Goal: Communication & Community: Answer question/provide support

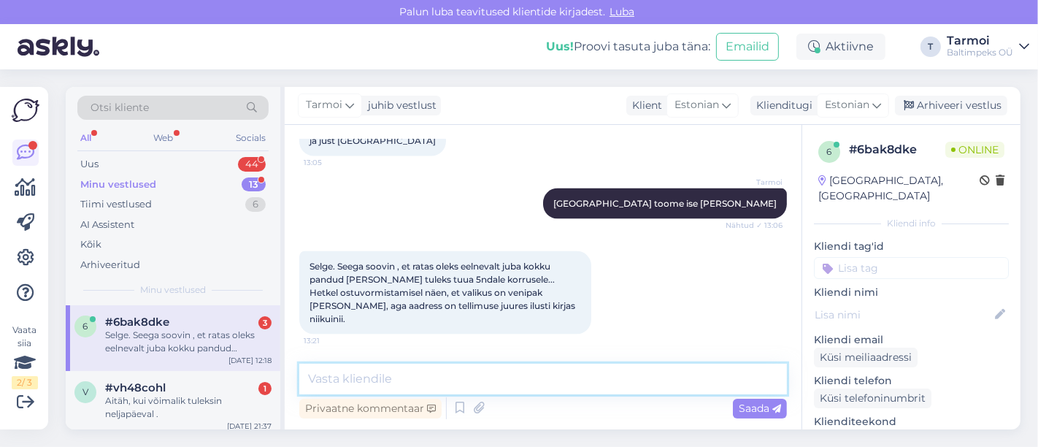
scroll to position [1981, 0]
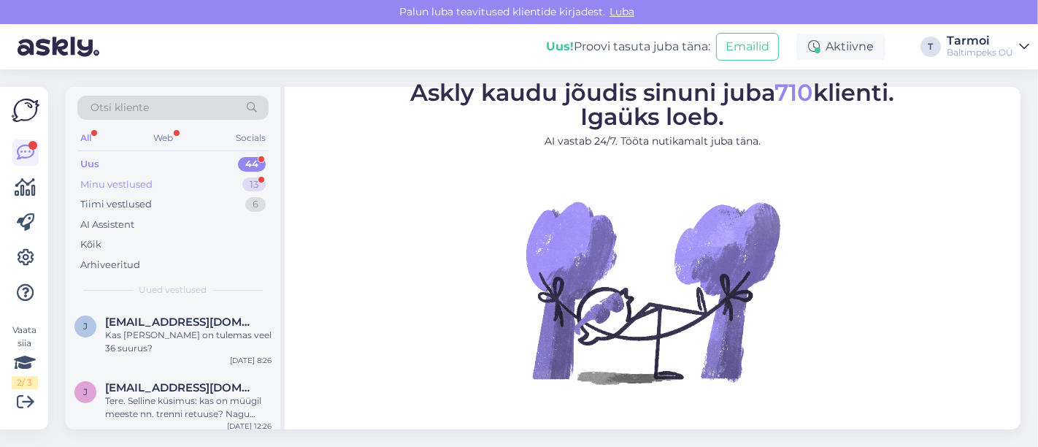
click at [115, 177] on div "Minu vestlused" at bounding box center [116, 184] width 72 height 15
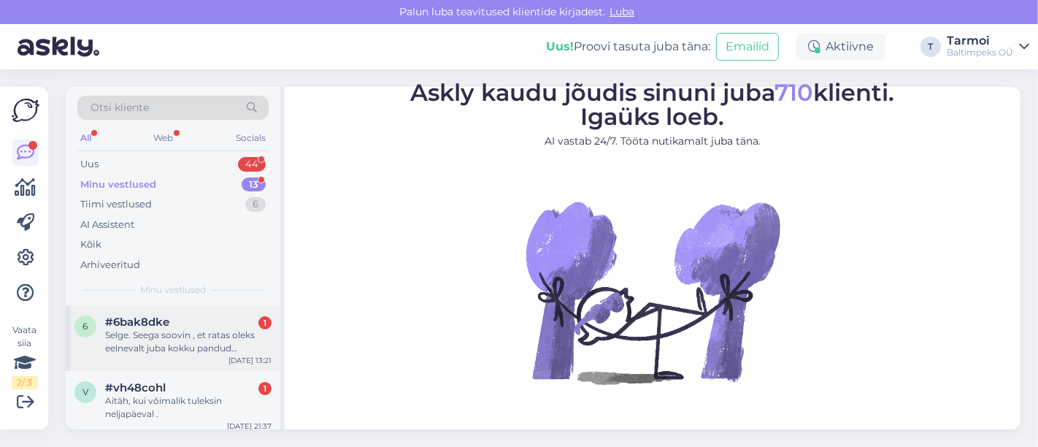
click at [163, 334] on div "Selge. Seega soovin , et ratas oleks eelnevalt juba kokku pandud [PERSON_NAME] …" at bounding box center [188, 341] width 166 height 26
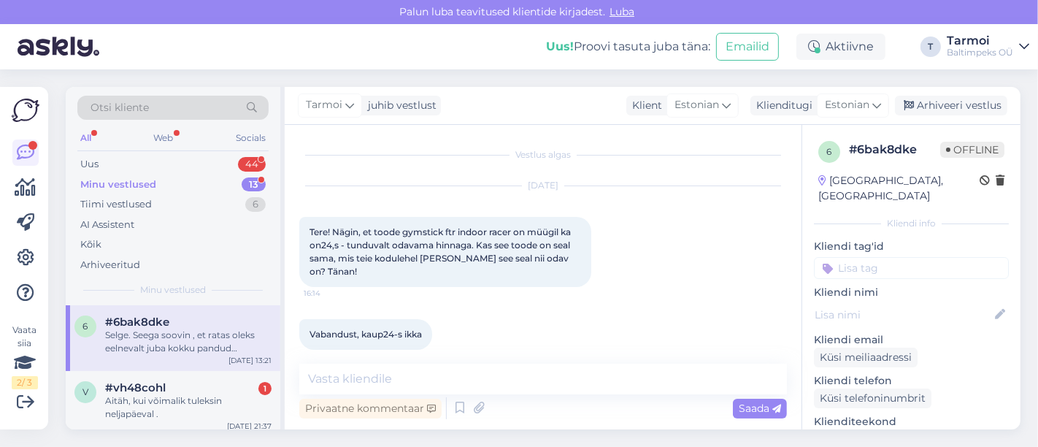
scroll to position [2167, 0]
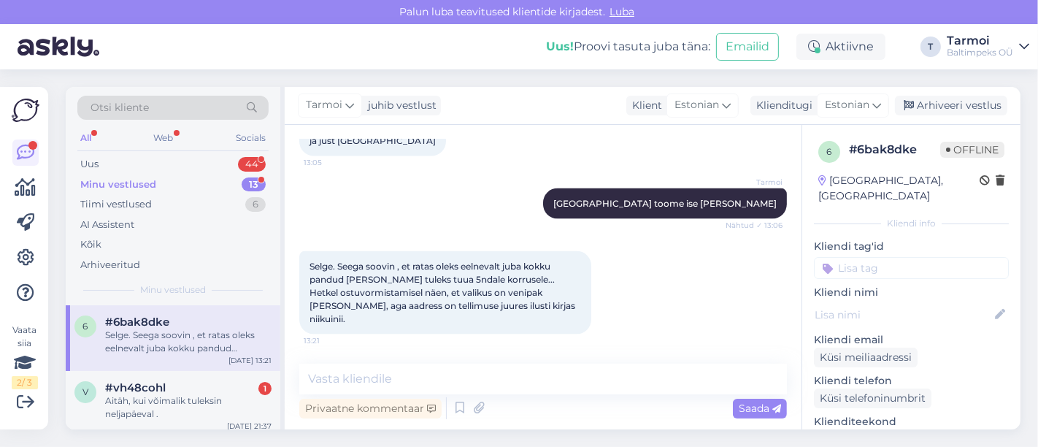
click at [464, 190] on div "Tarmoi [GEOGRAPHIC_DATA] toome ise [PERSON_NAME] Nähtud ✓ 13:06" at bounding box center [543, 203] width 488 height 63
click at [398, 374] on textarea at bounding box center [543, 378] width 488 height 31
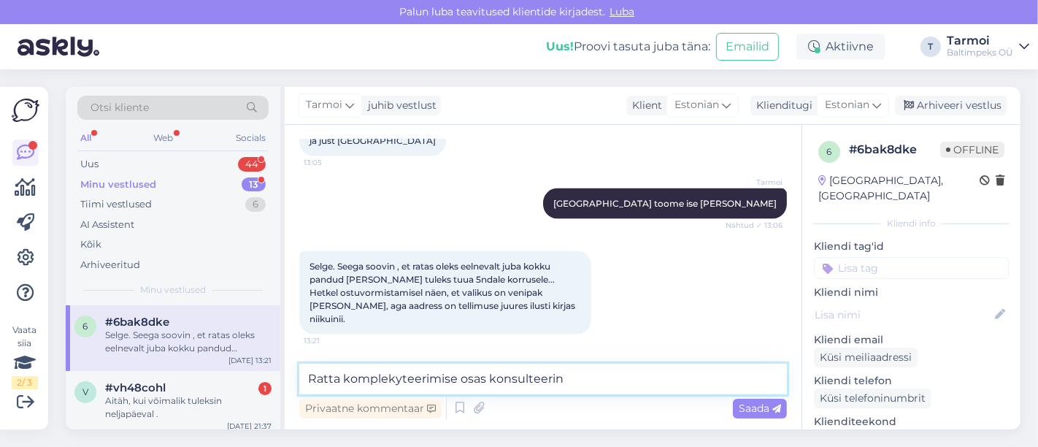
click at [399, 374] on textarea "Ratta komplekyteerimise osas konsulteerin" at bounding box center [543, 378] width 488 height 31
click at [579, 372] on textarea "Ratta komplekteerimise osas konsulteerin" at bounding box center [543, 378] width 488 height 31
click at [750, 377] on textarea "Ratta komplekteerimise osas konsulteerin kolleegidega. Transpordi" at bounding box center [543, 378] width 488 height 31
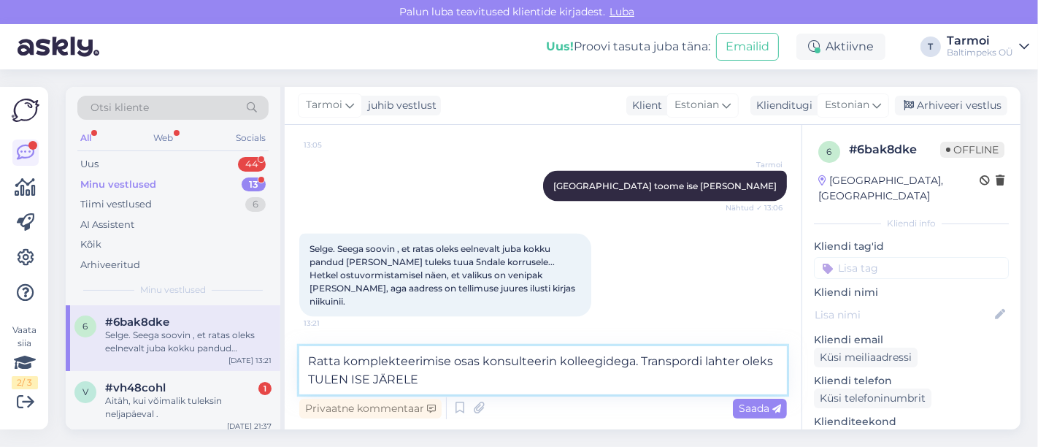
type textarea "Ratta komplekteerimise osas konsulteerin kolleegidega. Transpordi lahter oleks …"
click at [544, 376] on textarea "Ratta komplekteerimise osas konsulteerin kolleegidega. Transpordi lahter oleks …" at bounding box center [543, 370] width 488 height 48
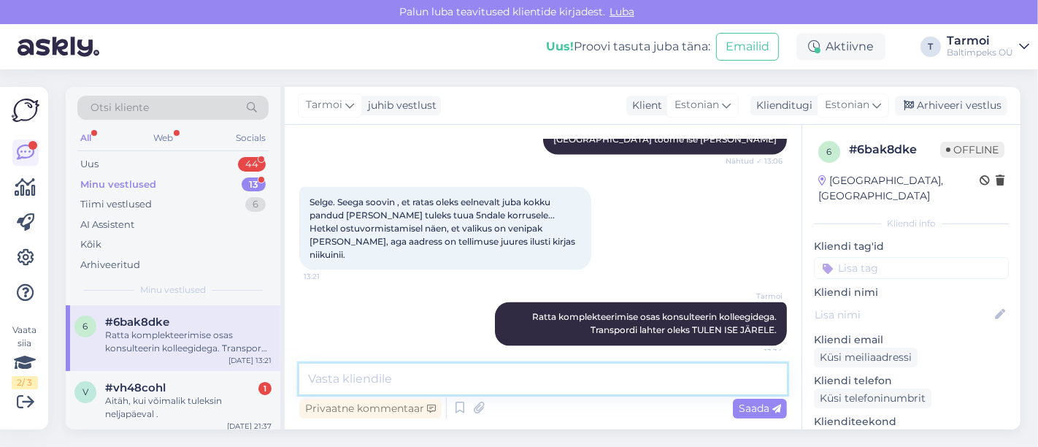
scroll to position [2243, 0]
